Goal: Navigation & Orientation: Find specific page/section

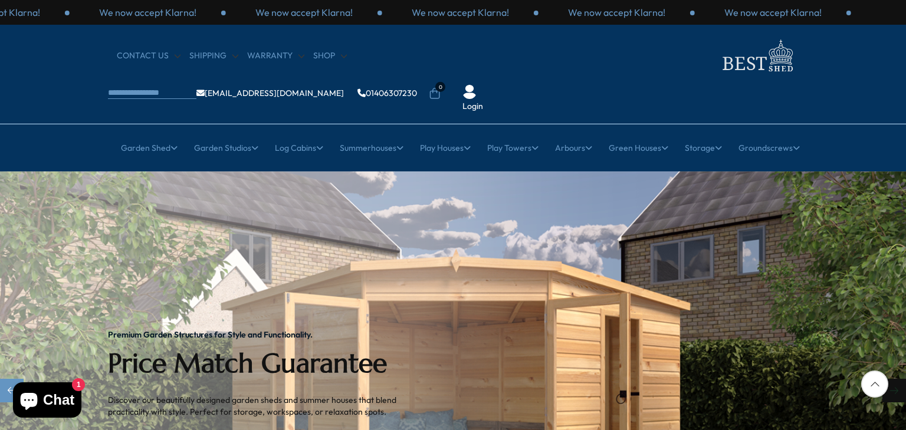
click at [895, 379] on div "Next slide" at bounding box center [894, 391] width 24 height 24
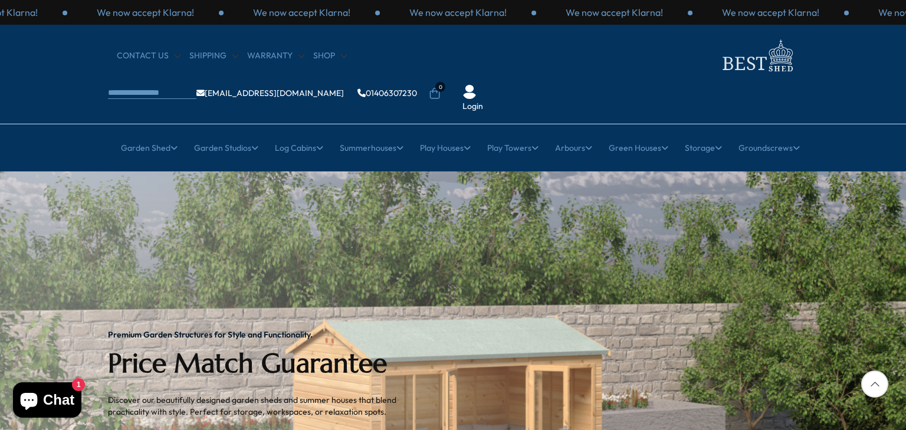
click at [874, 383] on div at bounding box center [874, 384] width 27 height 27
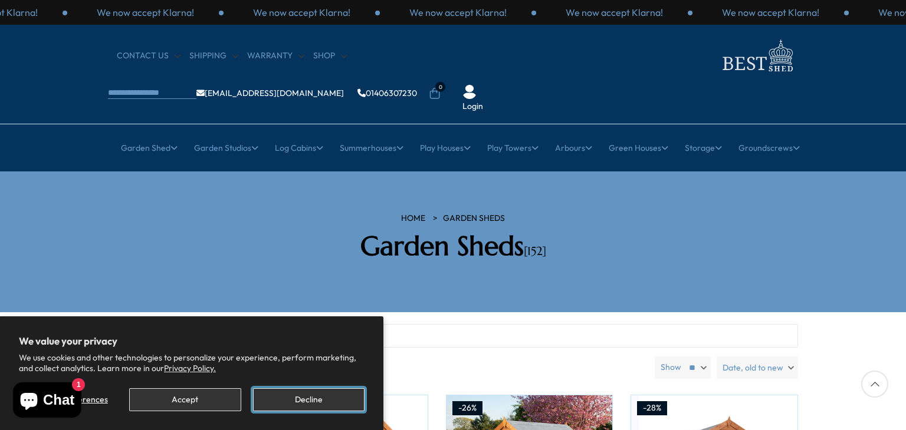
click at [311, 399] on button "Decline" at bounding box center [308, 400] width 111 height 23
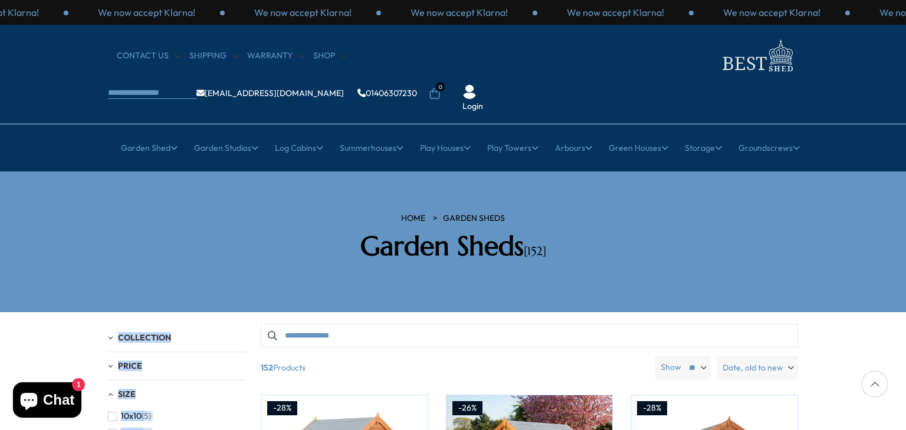
drag, startPoint x: 860, startPoint y: 205, endPoint x: 885, endPoint y: 292, distance: 90.2
click at [873, 384] on div at bounding box center [874, 384] width 27 height 27
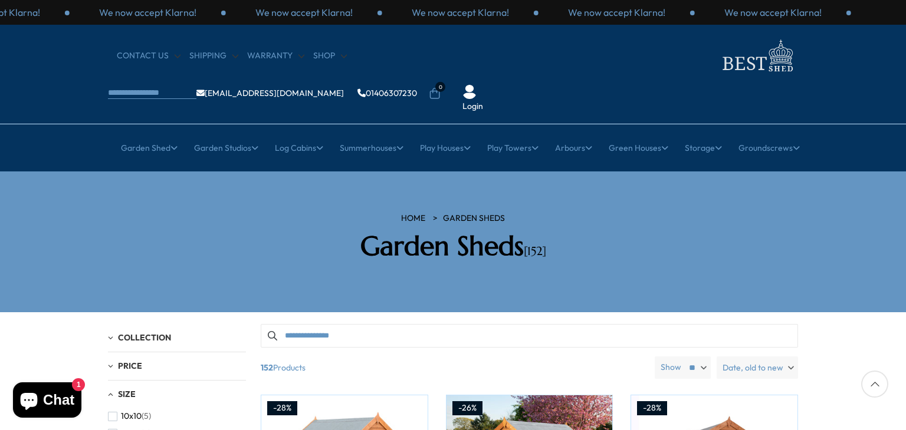
click at [873, 384] on div at bounding box center [874, 384] width 27 height 27
click at [873, 383] on div at bounding box center [874, 384] width 27 height 27
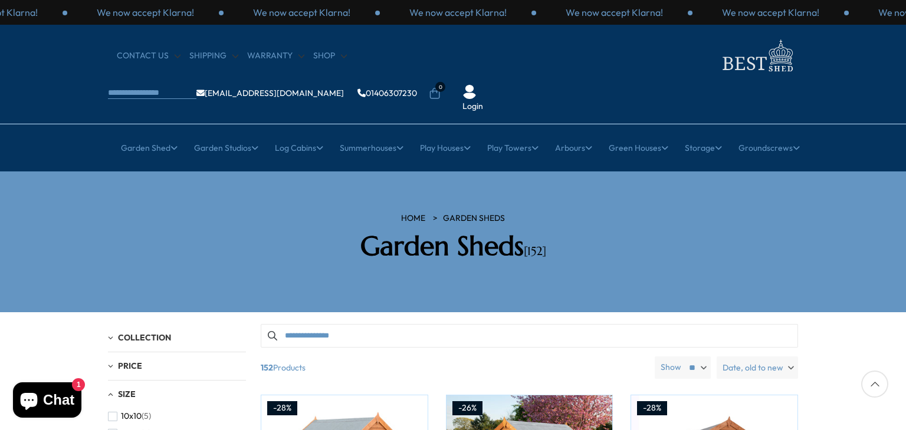
click at [873, 383] on div at bounding box center [874, 384] width 27 height 27
click at [876, 382] on div at bounding box center [874, 384] width 27 height 27
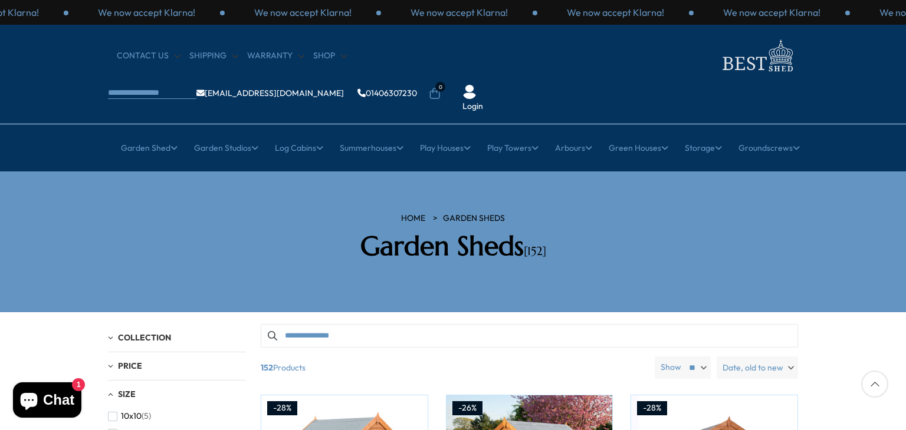
click at [876, 382] on div at bounding box center [874, 384] width 27 height 27
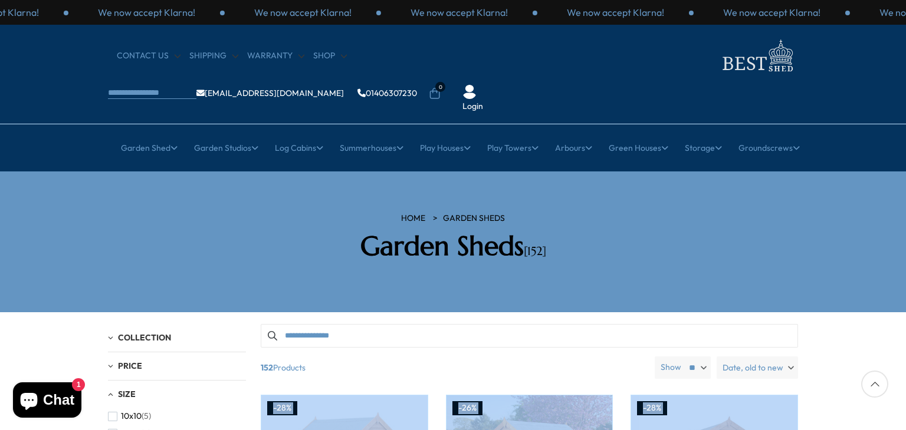
drag, startPoint x: 876, startPoint y: 382, endPoint x: 867, endPoint y: 324, distance: 59.0
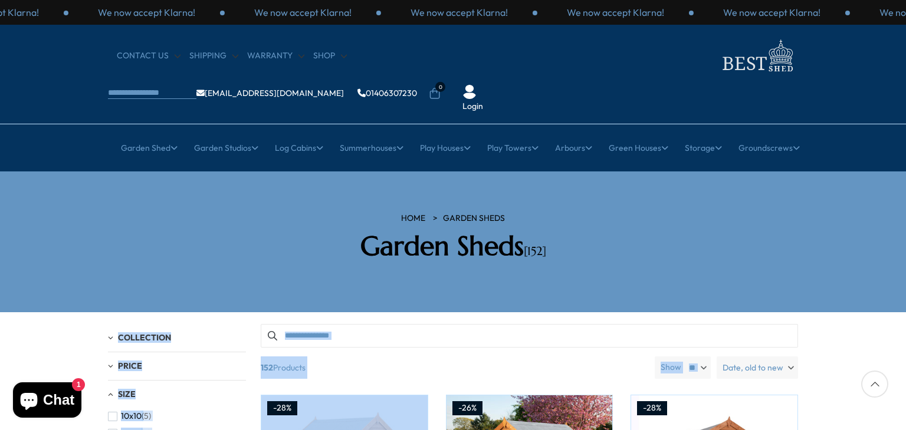
drag, startPoint x: 867, startPoint y: 324, endPoint x: 854, endPoint y: 197, distance: 127.4
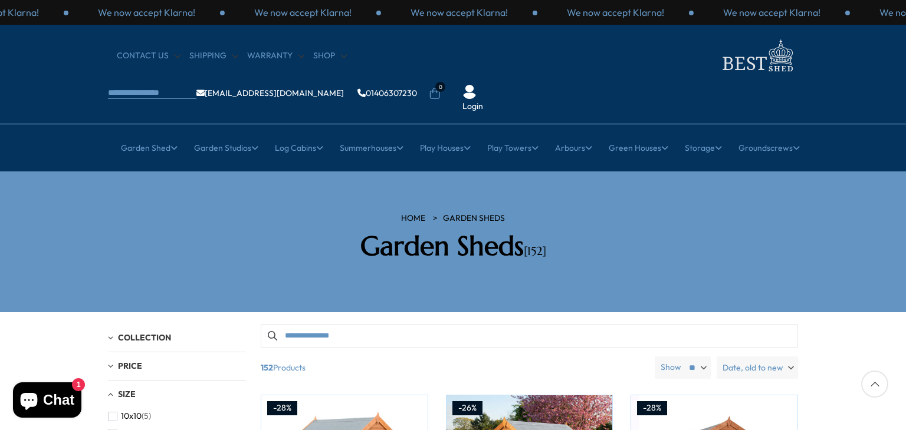
click at [873, 386] on div at bounding box center [874, 384] width 27 height 27
drag, startPoint x: 900, startPoint y: 262, endPoint x: 883, endPoint y: 226, distance: 39.6
click at [883, 226] on section "HOME Garden Sheds Garden Sheds [152]" at bounding box center [453, 242] width 906 height 141
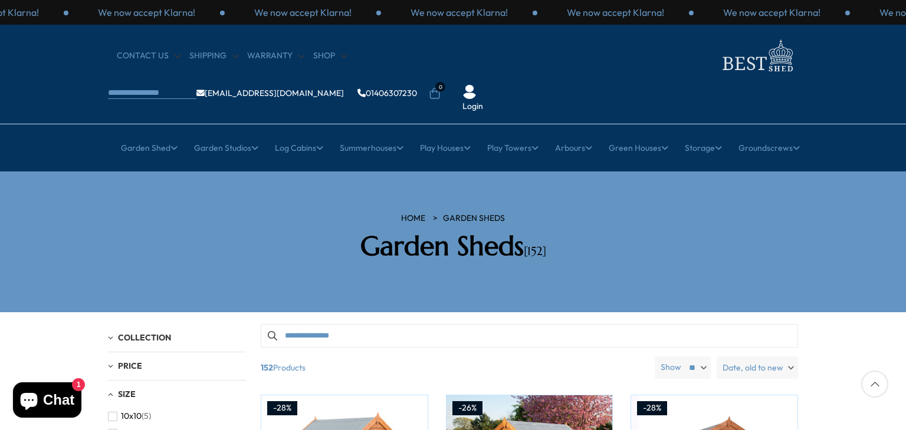
click at [883, 226] on section "HOME Garden Sheds Garden Sheds [152]" at bounding box center [453, 242] width 906 height 141
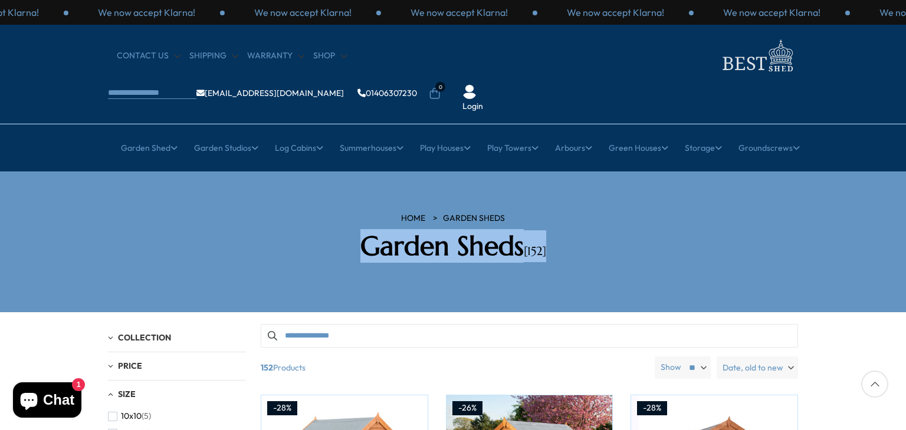
click at [883, 226] on section "HOME Garden Sheds Garden Sheds [152]" at bounding box center [453, 242] width 906 height 141
drag, startPoint x: 883, startPoint y: 226, endPoint x: 795, endPoint y: 267, distance: 96.8
click at [795, 267] on section "HOME Garden Sheds Garden Sheds [152]" at bounding box center [453, 242] width 906 height 141
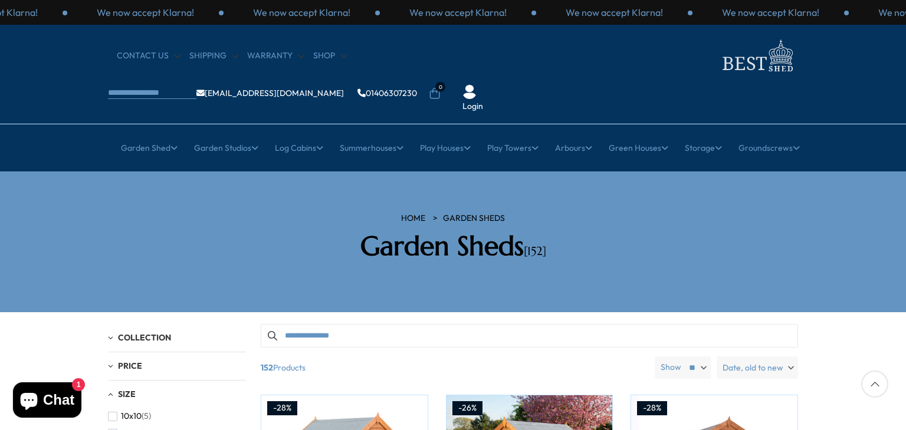
click at [112, 333] on div "Collection" at bounding box center [177, 338] width 138 height 10
click at [140, 406] on span "Garden Sheds" at bounding box center [165, 411] width 115 height 10
click at [873, 382] on div at bounding box center [874, 384] width 27 height 27
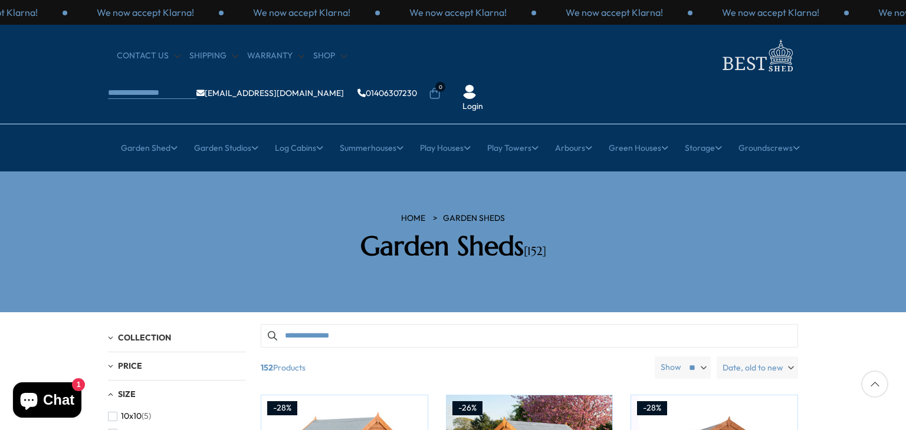
click at [873, 382] on div at bounding box center [874, 384] width 27 height 27
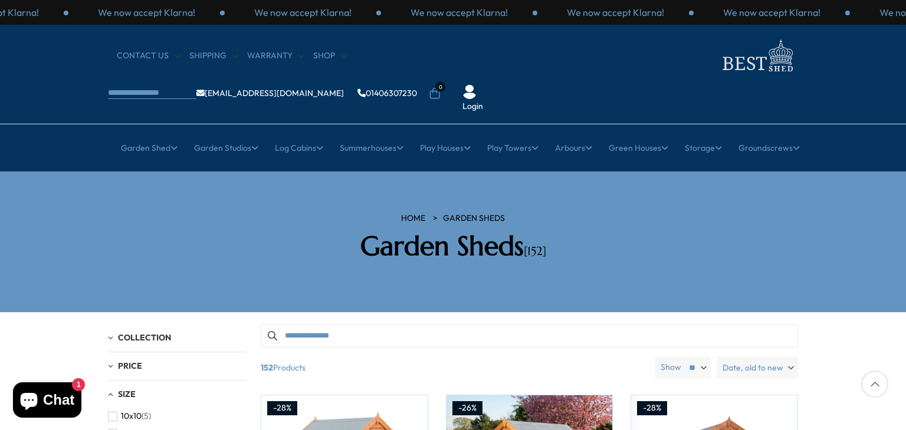
click at [873, 382] on div at bounding box center [874, 384] width 27 height 27
click at [540, 262] on section "HOME Garden Sheds Garden Sheds [152]" at bounding box center [453, 242] width 906 height 141
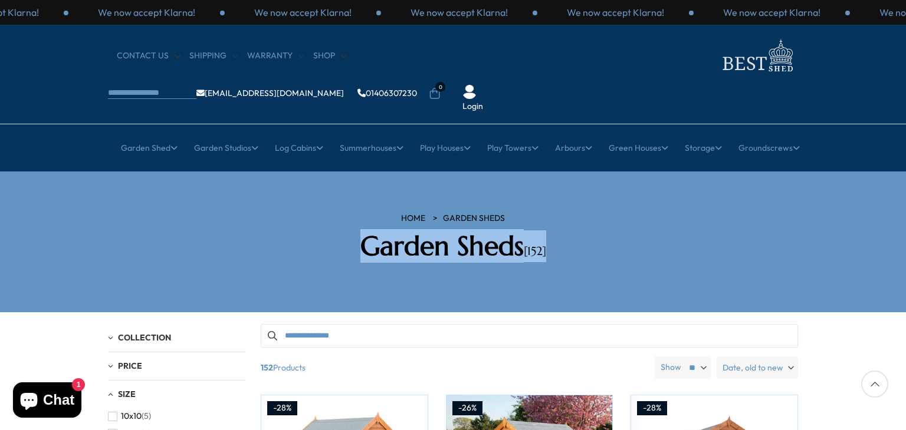
drag, startPoint x: 897, startPoint y: 169, endPoint x: 658, endPoint y: 260, distance: 255.5
click at [658, 260] on section "HOME Garden Sheds Garden Sheds [152]" at bounding box center [453, 242] width 906 height 141
